Goal: Navigation & Orientation: Go to known website

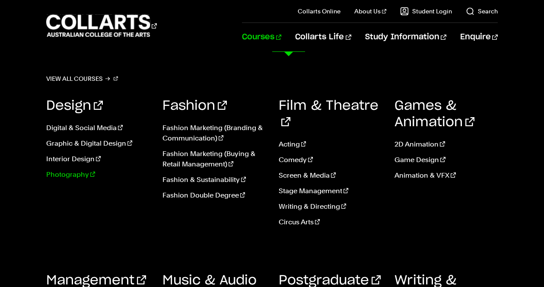
scroll to position [318, 0]
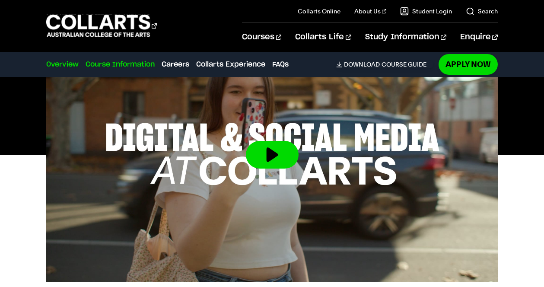
click at [131, 60] on link "Course Information" at bounding box center [119, 64] width 69 height 10
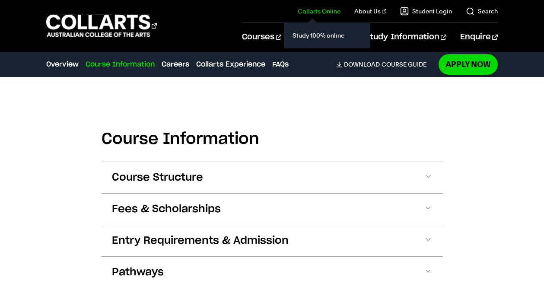
click at [335, 9] on link "Collarts Online" at bounding box center [318, 11] width 43 height 9
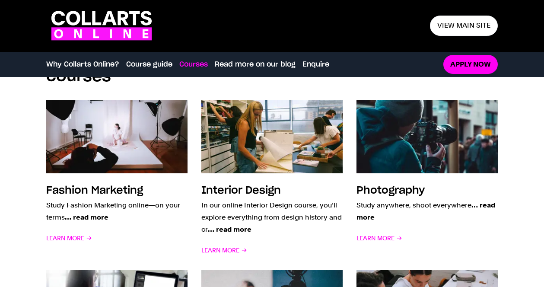
scroll to position [709, 0]
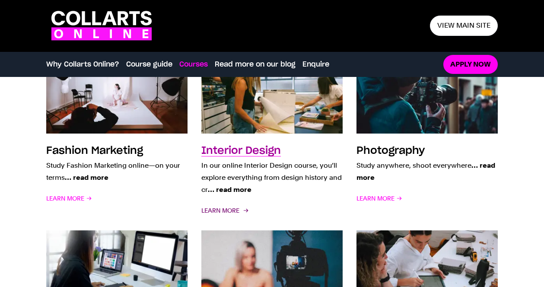
click at [214, 208] on span "Learn More" at bounding box center [224, 210] width 46 height 12
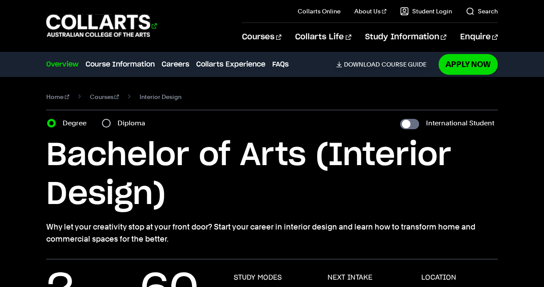
click at [62, 30] on 1 "Go to homepage" at bounding box center [98, 26] width 104 height 22
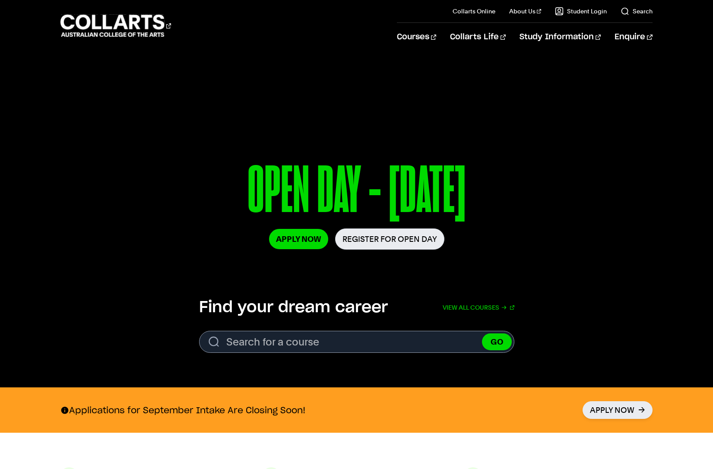
scroll to position [41, 0]
